Goal: Information Seeking & Learning: Learn about a topic

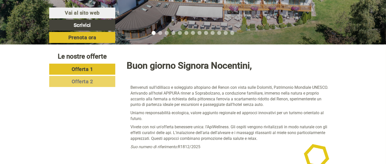
scroll to position [431, 0]
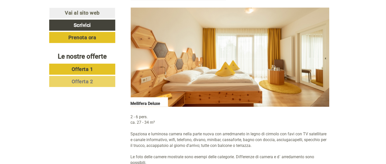
click at [96, 70] on link "Offerta 1" at bounding box center [82, 69] width 66 height 11
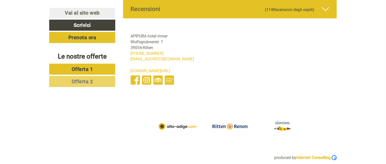
scroll to position [1987, 0]
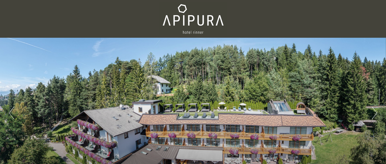
drag, startPoint x: 385, startPoint y: 7, endPoint x: 383, endPoint y: 23, distance: 16.2
click at [383, 23] on div "Previous Next 1 2 3 4 5 6 7 8 9 10 11 12 13" at bounding box center [193, 94] width 386 height 188
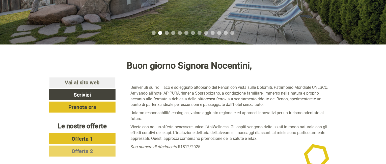
scroll to position [287, 0]
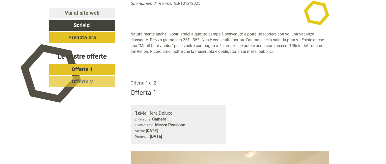
click at [83, 68] on span "Offerta 1" at bounding box center [82, 69] width 21 height 6
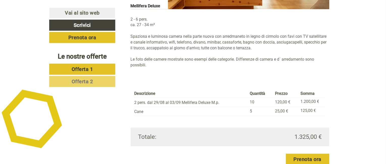
scroll to position [524, 0]
